Goal: Task Accomplishment & Management: Manage account settings

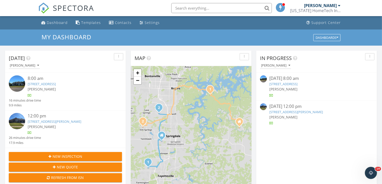
click at [66, 121] on link "209 Colville St, Lowell, AR 72745" at bounding box center [55, 121] width 54 height 5
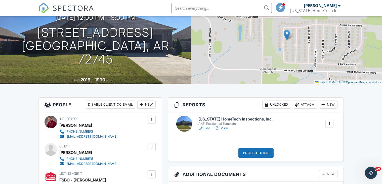
click at [224, 128] on link "View" at bounding box center [221, 128] width 13 height 5
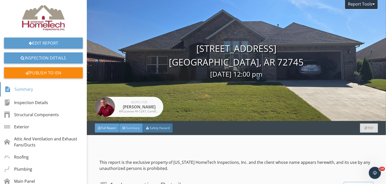
click at [137, 128] on span "Summary" at bounding box center [133, 128] width 14 height 4
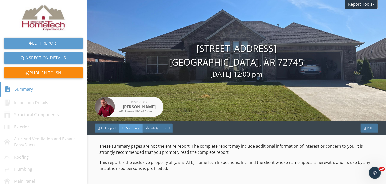
drag, startPoint x: 149, startPoint y: 73, endPoint x: 147, endPoint y: 71, distance: 2.7
click at [148, 72] on div "Inspector Mike Swaim AR License HI-1247, Certified ASHI Inspector 243448" at bounding box center [129, 60] width 68 height 121
click at [173, 68] on div "209 Colville St Lowell, AR 72745 09/29/2025 12:00 pm" at bounding box center [236, 60] width 299 height 37
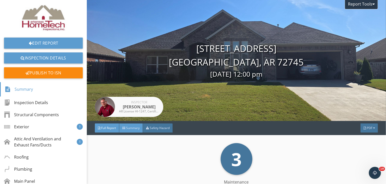
click at [127, 131] on div "Summary" at bounding box center [131, 127] width 24 height 9
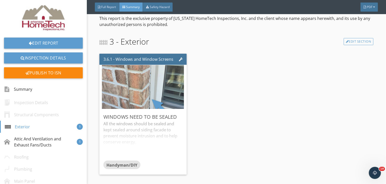
scroll to position [126, 0]
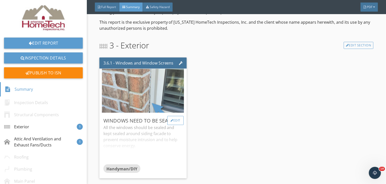
click at [181, 120] on div "Edit" at bounding box center [175, 120] width 16 height 9
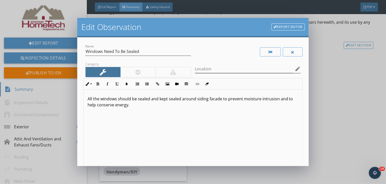
click at [295, 67] on icon "edit" at bounding box center [298, 69] width 6 height 6
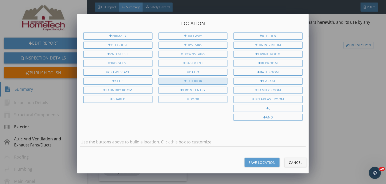
click at [185, 80] on div at bounding box center [185, 81] width 3 height 3
type input "Exterior"
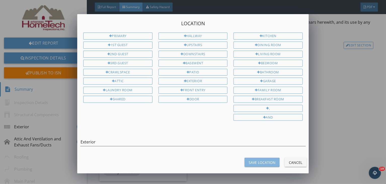
click at [260, 160] on div "Save Location" at bounding box center [262, 162] width 27 height 5
type input "Exterior"
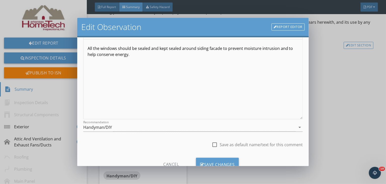
scroll to position [69, 0]
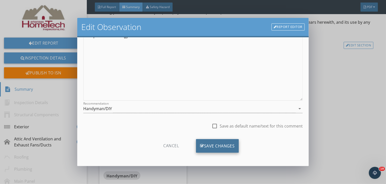
click at [211, 147] on div "Save Changes" at bounding box center [217, 146] width 43 height 14
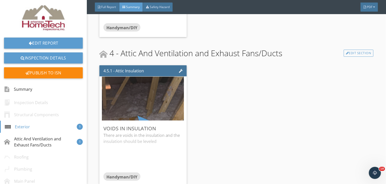
scroll to position [277, 0]
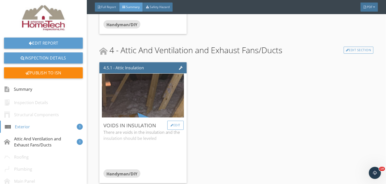
click at [176, 125] on div "Edit" at bounding box center [175, 125] width 16 height 9
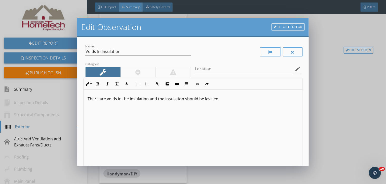
click at [295, 69] on icon "edit" at bounding box center [298, 69] width 6 height 6
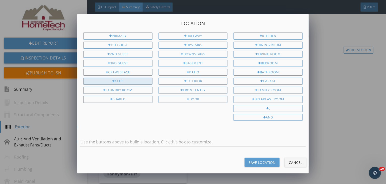
click at [125, 78] on div "Attic" at bounding box center [117, 80] width 69 height 7
type input "Attic"
click at [262, 160] on div "Save Location" at bounding box center [262, 162] width 27 height 5
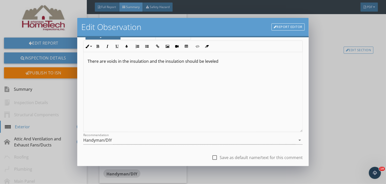
scroll to position [69, 0]
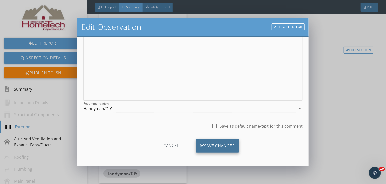
click at [201, 142] on div "Save Changes" at bounding box center [217, 146] width 43 height 14
type input "Attic"
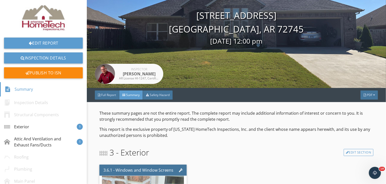
scroll to position [0, 0]
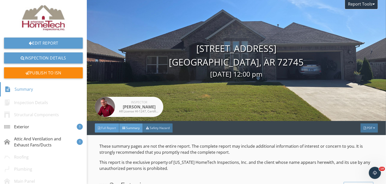
click at [109, 125] on div "Full Report" at bounding box center [107, 127] width 24 height 9
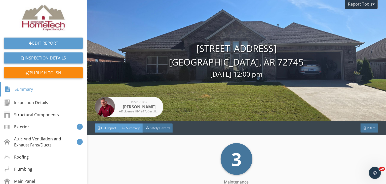
click at [133, 130] on div "Summary" at bounding box center [131, 127] width 24 height 9
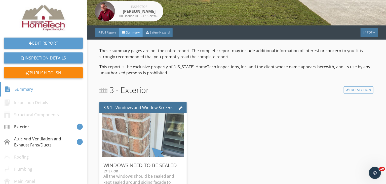
scroll to position [126, 0]
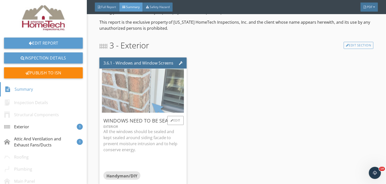
click at [140, 87] on img at bounding box center [143, 90] width 82 height 109
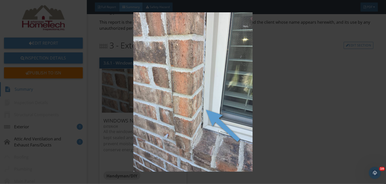
click at [308, 77] on img at bounding box center [192, 91] width 351 height 159
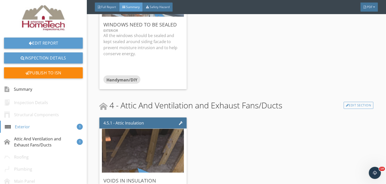
scroll to position [252, 0]
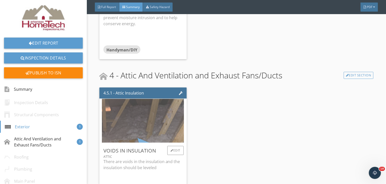
click at [141, 119] on img at bounding box center [143, 120] width 82 height 109
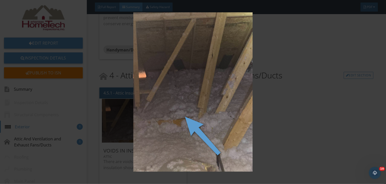
click at [309, 130] on img at bounding box center [192, 91] width 351 height 159
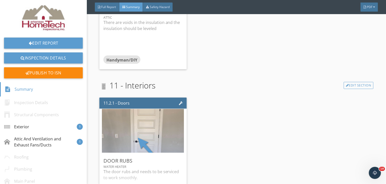
scroll to position [428, 0]
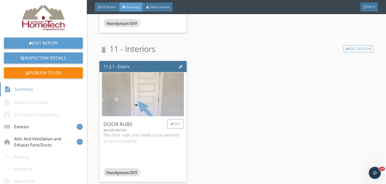
click at [120, 98] on img at bounding box center [143, 93] width 82 height 109
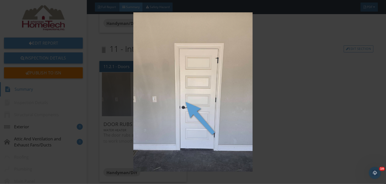
click at [344, 158] on img at bounding box center [192, 91] width 351 height 159
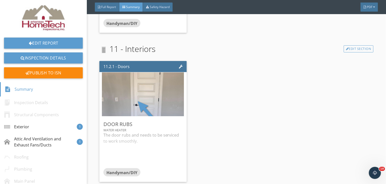
scroll to position [431, 0]
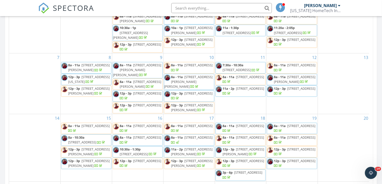
click span "1409 E Rolling Hills Dr, Fayetteville 72703"
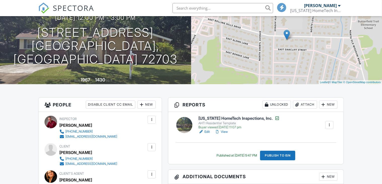
click at [225, 132] on link "View" at bounding box center [221, 131] width 13 height 5
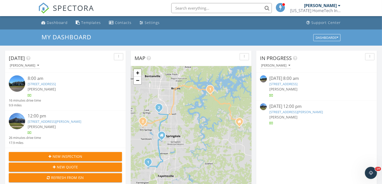
click at [55, 121] on link "209 Colville St, Lowell, AR 72745" at bounding box center [55, 121] width 54 height 5
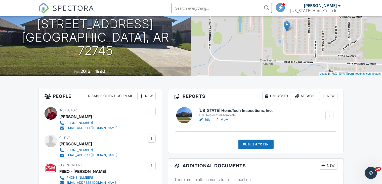
scroll to position [75, 0]
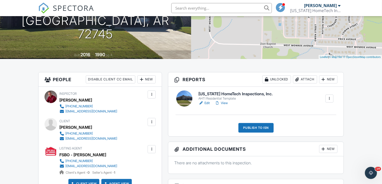
click at [225, 103] on link "View" at bounding box center [221, 102] width 13 height 5
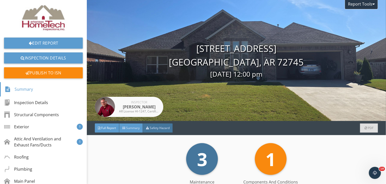
click at [129, 126] on span "Summary" at bounding box center [133, 128] width 14 height 4
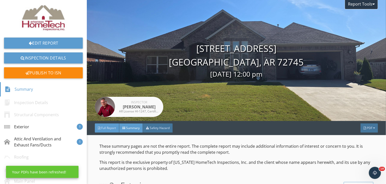
click at [103, 125] on div "Full Report" at bounding box center [107, 127] width 24 height 9
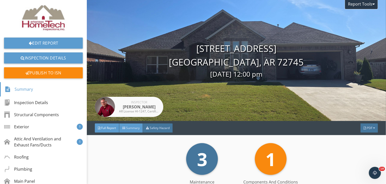
click at [135, 128] on span "Summary" at bounding box center [133, 128] width 14 height 4
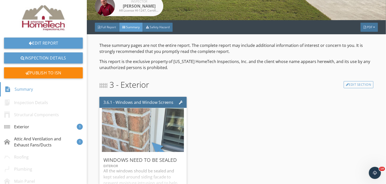
scroll to position [126, 0]
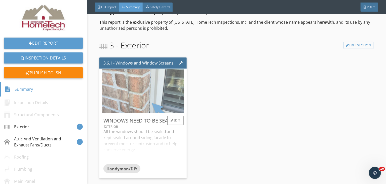
click at [141, 96] on img at bounding box center [143, 90] width 82 height 109
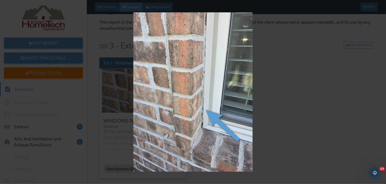
click at [307, 108] on img at bounding box center [192, 91] width 351 height 159
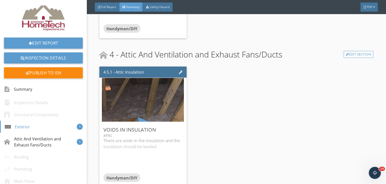
scroll to position [277, 0]
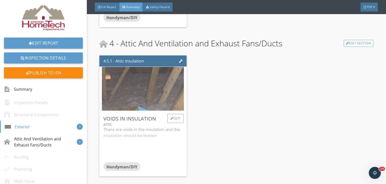
click at [140, 88] on img at bounding box center [143, 88] width 82 height 109
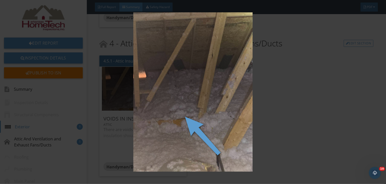
click at [299, 125] on img at bounding box center [192, 91] width 351 height 159
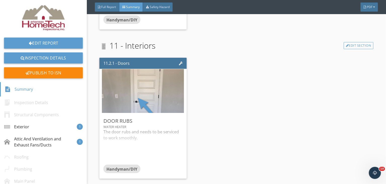
scroll to position [428, 0]
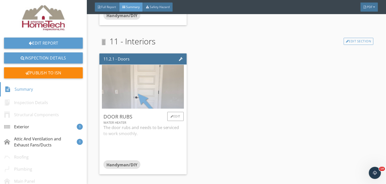
click at [165, 90] on img at bounding box center [143, 86] width 82 height 109
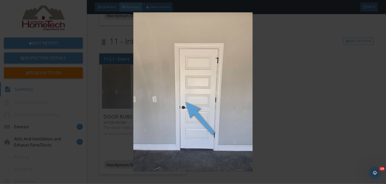
click at [347, 87] on img at bounding box center [192, 91] width 351 height 159
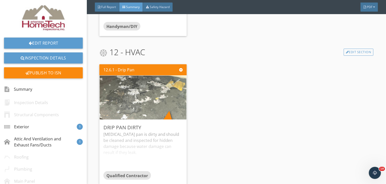
scroll to position [573, 0]
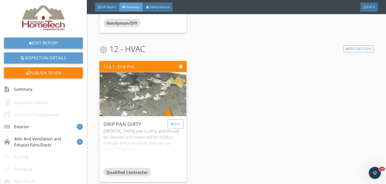
click at [179, 119] on div "Edit" at bounding box center [175, 123] width 16 height 9
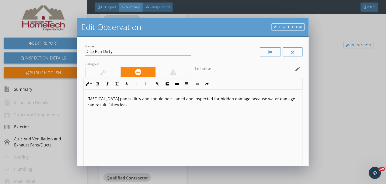
click at [295, 69] on icon "edit" at bounding box center [298, 69] width 6 height 6
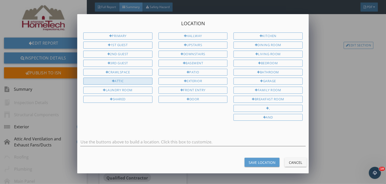
click at [131, 79] on div "Attic" at bounding box center [117, 80] width 69 height 7
type input "Attic"
click at [256, 161] on button "Save Location" at bounding box center [262, 161] width 35 height 9
type input "Attic"
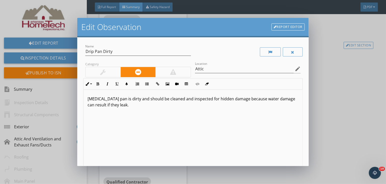
click at [322, 66] on div "Edit Observation Report Editor Name Drip Pan Dirty Category Location Attic edit…" at bounding box center [193, 92] width 386 height 184
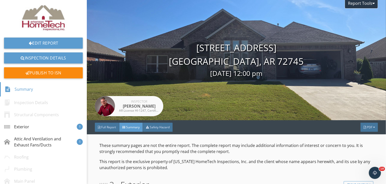
scroll to position [0, 0]
